Goal: Obtain resource: Download file/media

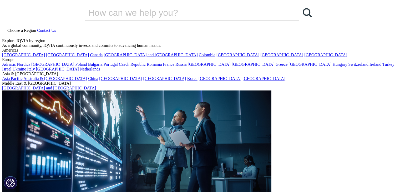
type input "CNS"
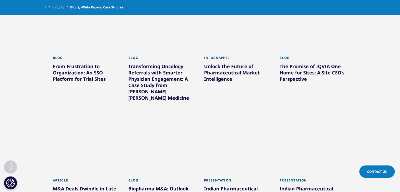
scroll to position [447, 0]
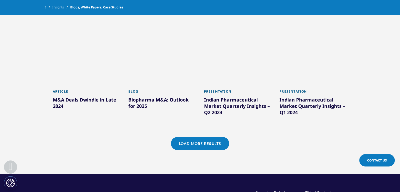
click at [201, 139] on link "Load More Results" at bounding box center [200, 143] width 58 height 13
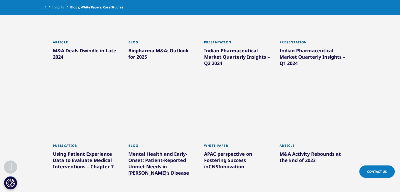
scroll to position [500, 0]
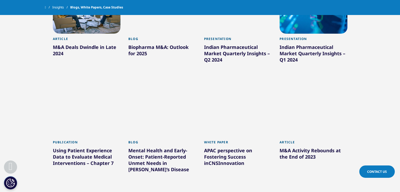
click at [228, 147] on div "APAC perspective on Fostering Success in CNS Innovation" at bounding box center [238, 157] width 68 height 21
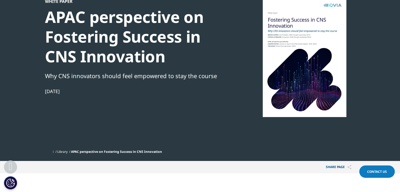
scroll to position [105, 0]
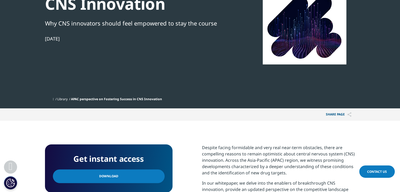
click at [130, 174] on link "Download" at bounding box center [109, 176] width 112 height 14
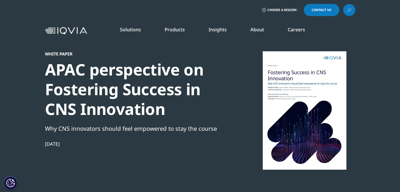
scroll to position [158, 0]
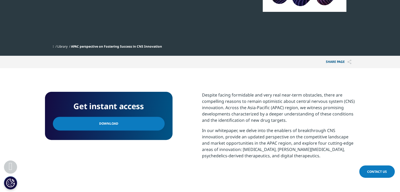
click at [96, 119] on link "Download" at bounding box center [109, 124] width 112 height 14
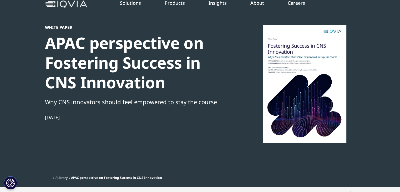
scroll to position [0, 0]
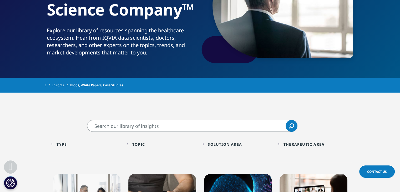
scroll to position [132, 0]
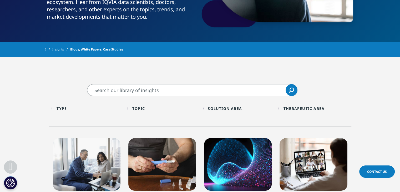
click at [159, 92] on input "Search" at bounding box center [192, 90] width 211 height 12
type input "R&D trends"
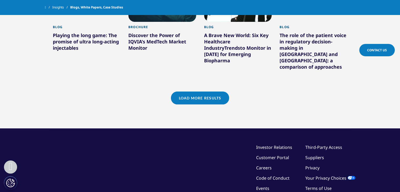
scroll to position [577, 0]
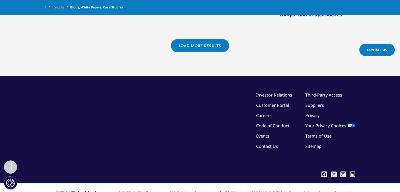
click at [204, 39] on link "Load More Results" at bounding box center [200, 45] width 58 height 13
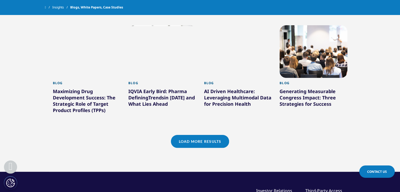
scroll to position [814, 0]
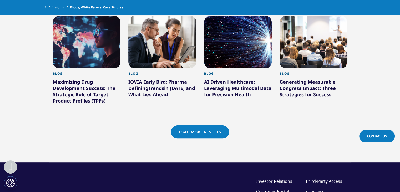
click at [200, 126] on link "Load More Results" at bounding box center [200, 132] width 58 height 13
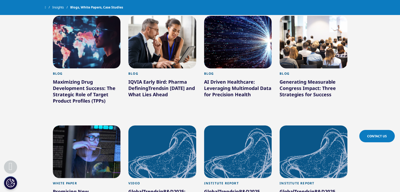
click at [260, 183] on div "Global Trends in R&D 2025" at bounding box center [238, 192] width 68 height 8
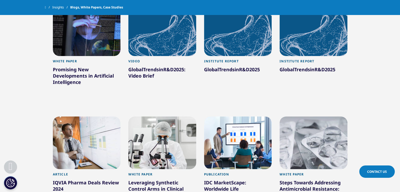
scroll to position [972, 0]
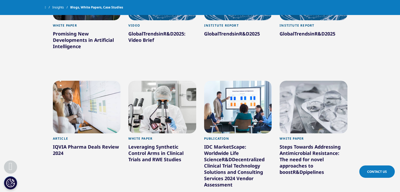
click at [296, 146] on div "Steps Towards Addressing Antimicrobial Resistance: The need for novel approache…" at bounding box center [314, 161] width 68 height 34
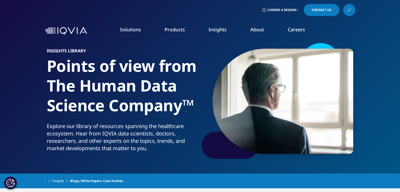
click at [312, 107] on link "Central Nervous System" at bounding box center [349, 107] width 94 height 6
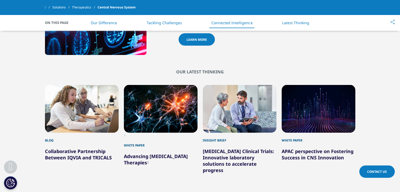
scroll to position [1053, 0]
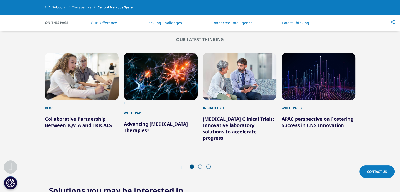
click at [219, 165] on div "Next" at bounding box center [216, 167] width 7 height 5
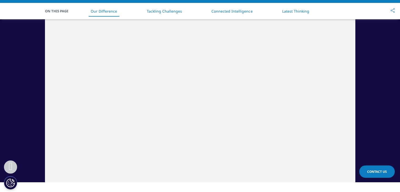
scroll to position [132, 0]
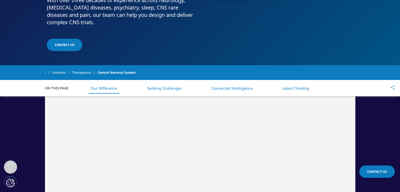
scroll to position [185, 0]
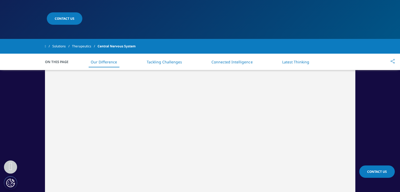
click at [160, 54] on li "Tackling Challenges" at bounding box center [165, 62] width 46 height 16
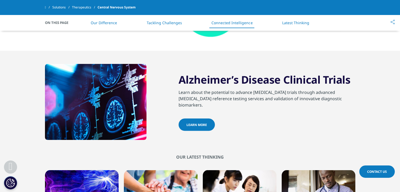
scroll to position [1003, 0]
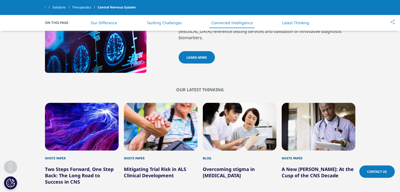
click at [64, 166] on link "Two Steps Forward, One Step Back: The Long Road to Success in CNS" at bounding box center [79, 175] width 69 height 19
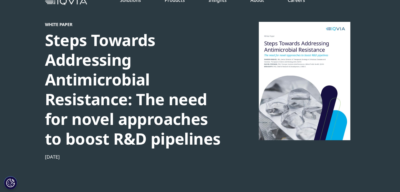
scroll to position [26, 0]
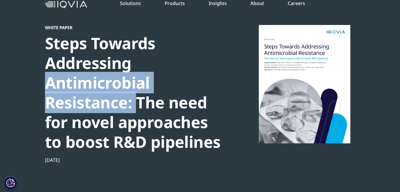
drag, startPoint x: 38, startPoint y: 82, endPoint x: 139, endPoint y: 105, distance: 103.5
click at [139, 105] on section "White Paper Steps Towards Addressing Antimicrobial Resistance: The need for nov…" at bounding box center [200, 102] width 400 height 256
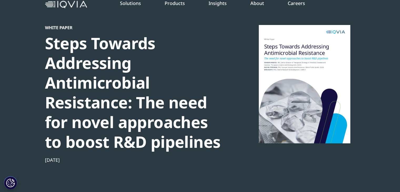
click at [156, 176] on div "White Paper Steps Towards Addressing Antimicrobial Resistance: The need for nov…" at bounding box center [135, 120] width 181 height 191
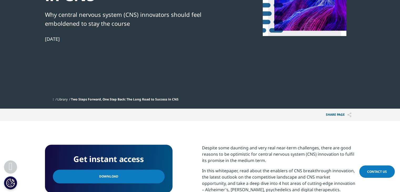
scroll to position [184, 0]
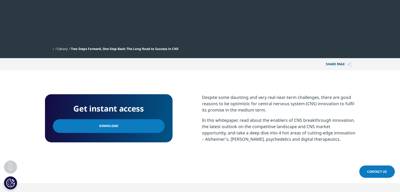
drag, startPoint x: 103, startPoint y: 126, endPoint x: 308, endPoint y: 21, distance: 229.9
click at [103, 126] on span "Download" at bounding box center [108, 126] width 19 height 6
